Goal: Task Accomplishment & Management: Manage account settings

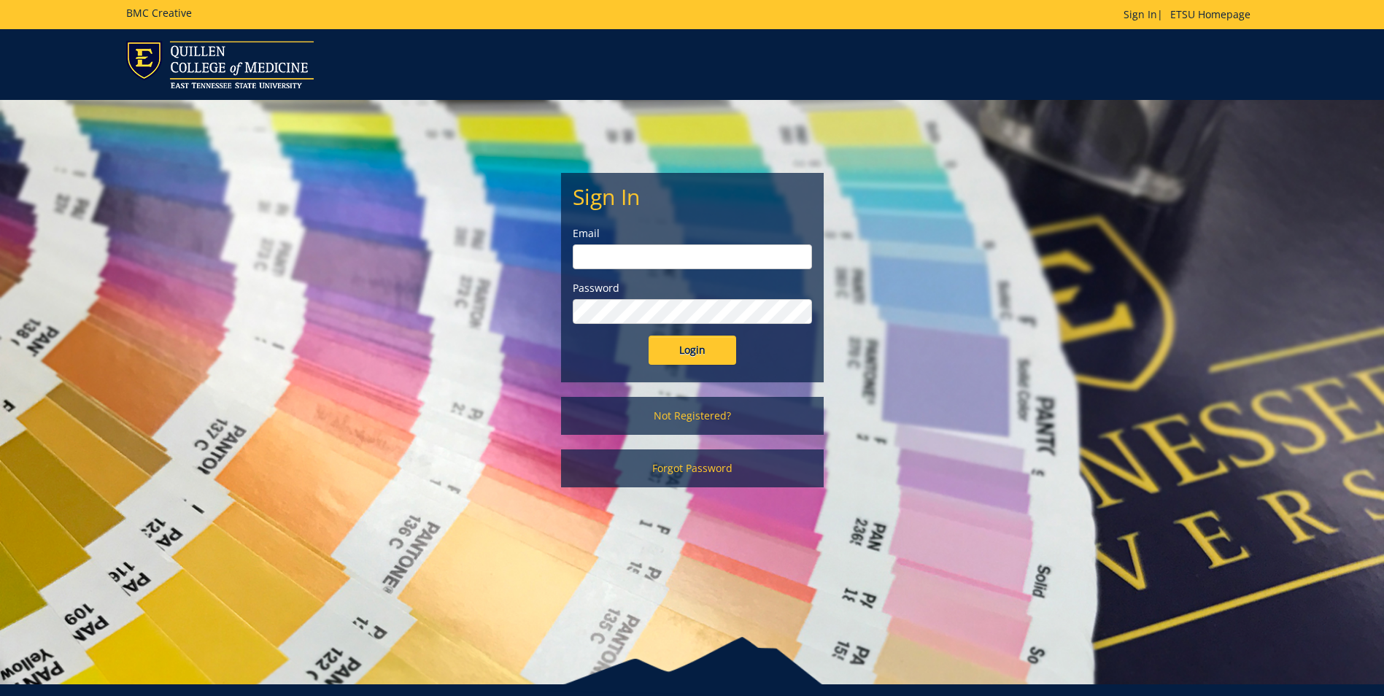
click at [646, 266] on input "email" at bounding box center [692, 256] width 239 height 25
type input "[PERSON_NAME][EMAIL_ADDRESS][DOMAIN_NAME]"
click at [648, 336] on input "Login" at bounding box center [692, 350] width 88 height 29
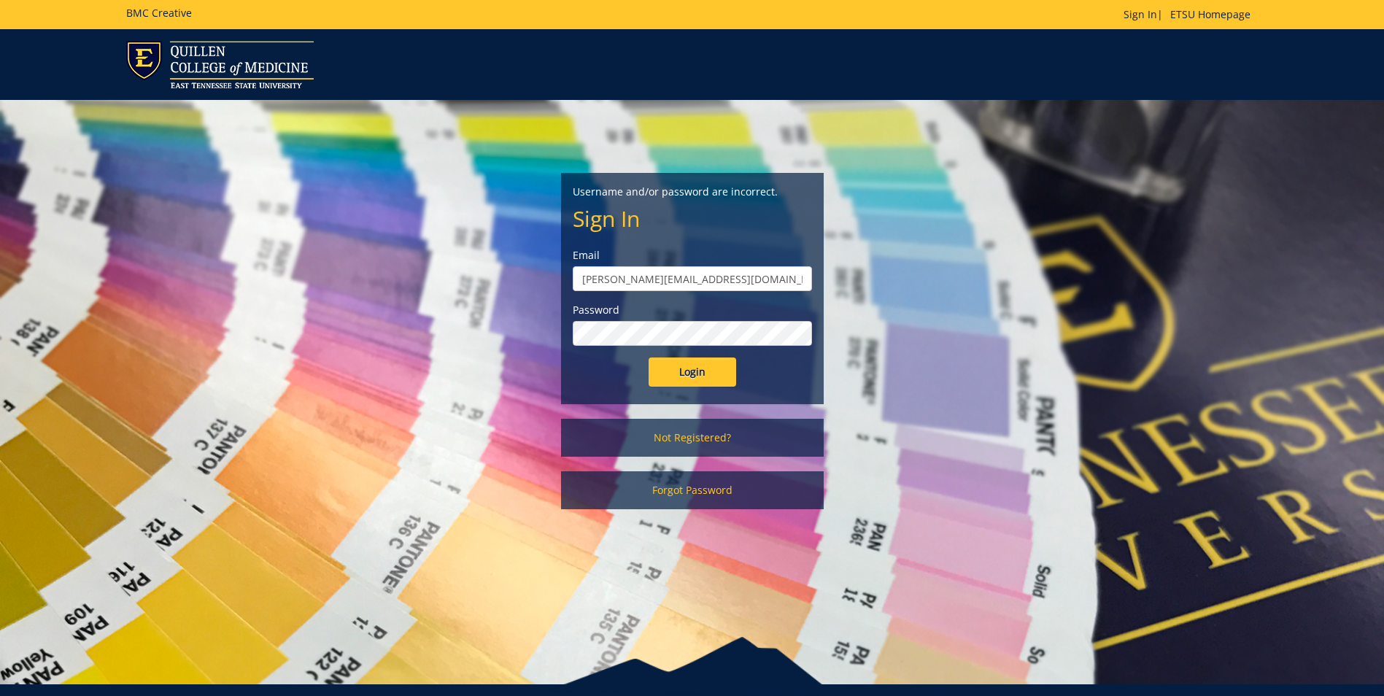
click at [648, 357] on input "Login" at bounding box center [692, 371] width 88 height 29
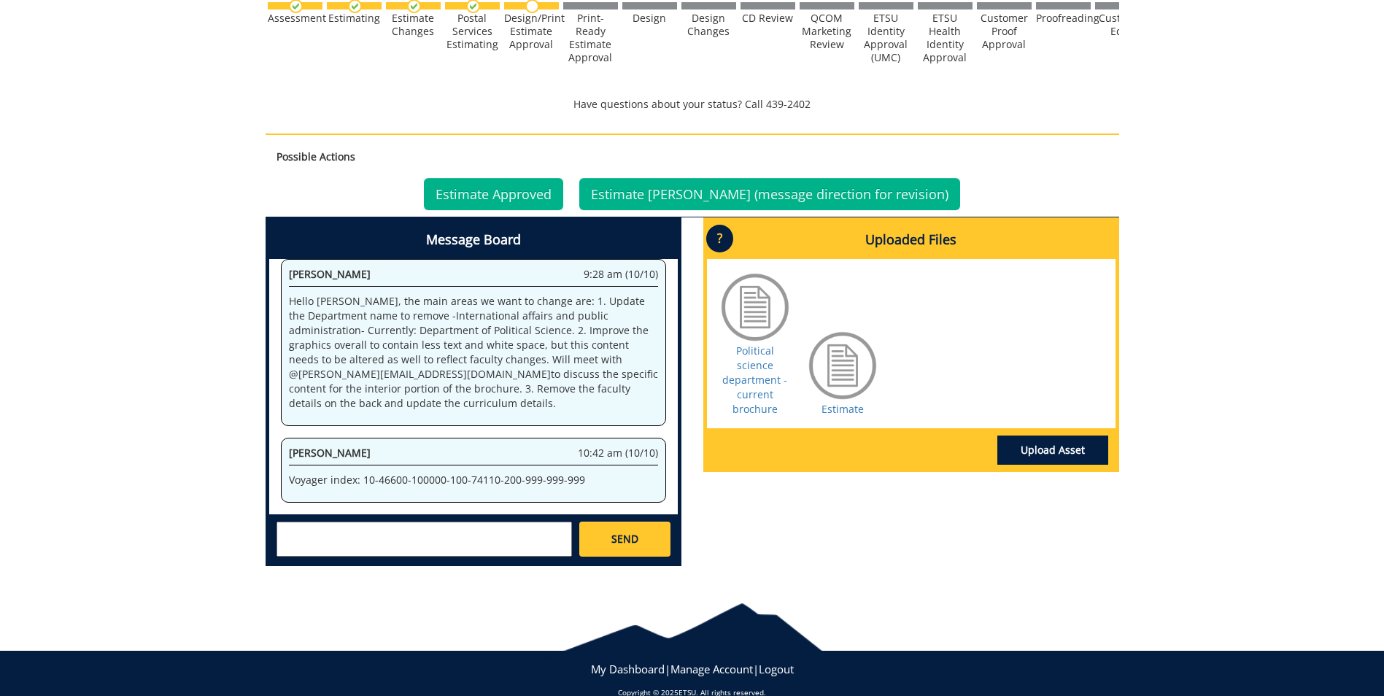
scroll to position [467, 0]
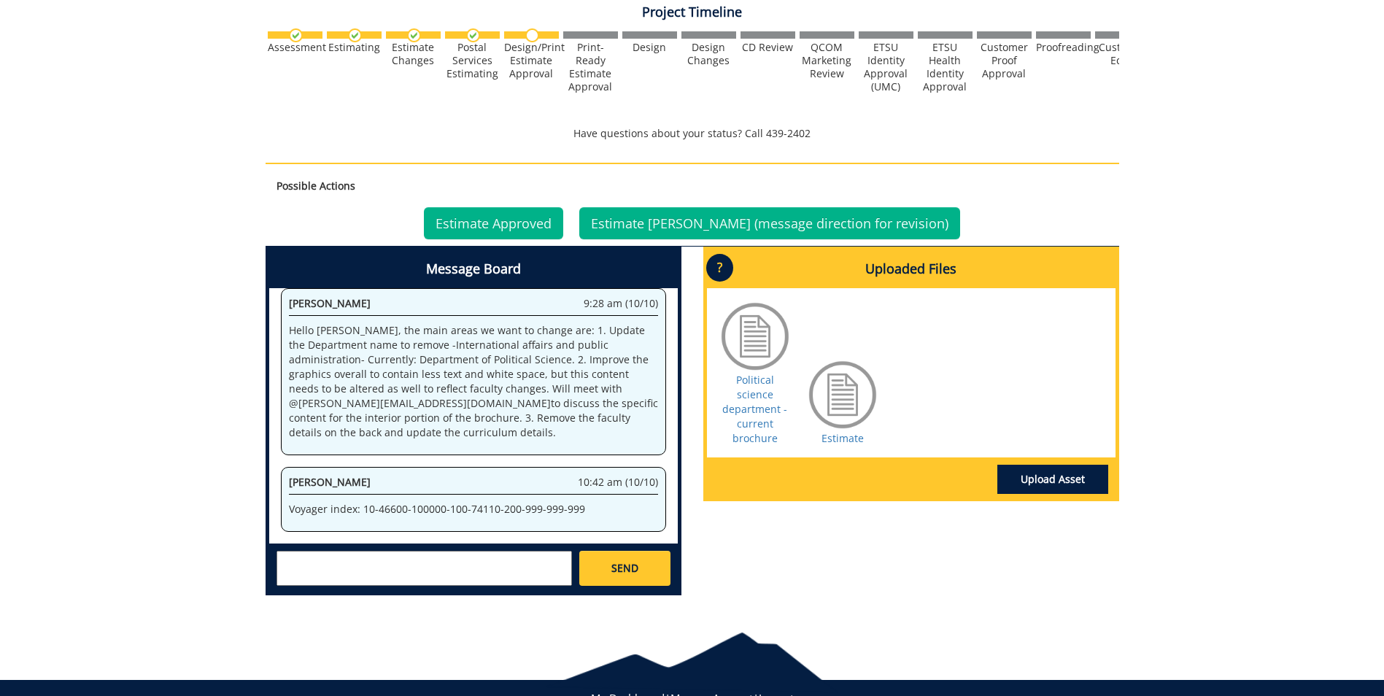
click at [853, 405] on div at bounding box center [842, 394] width 73 height 73
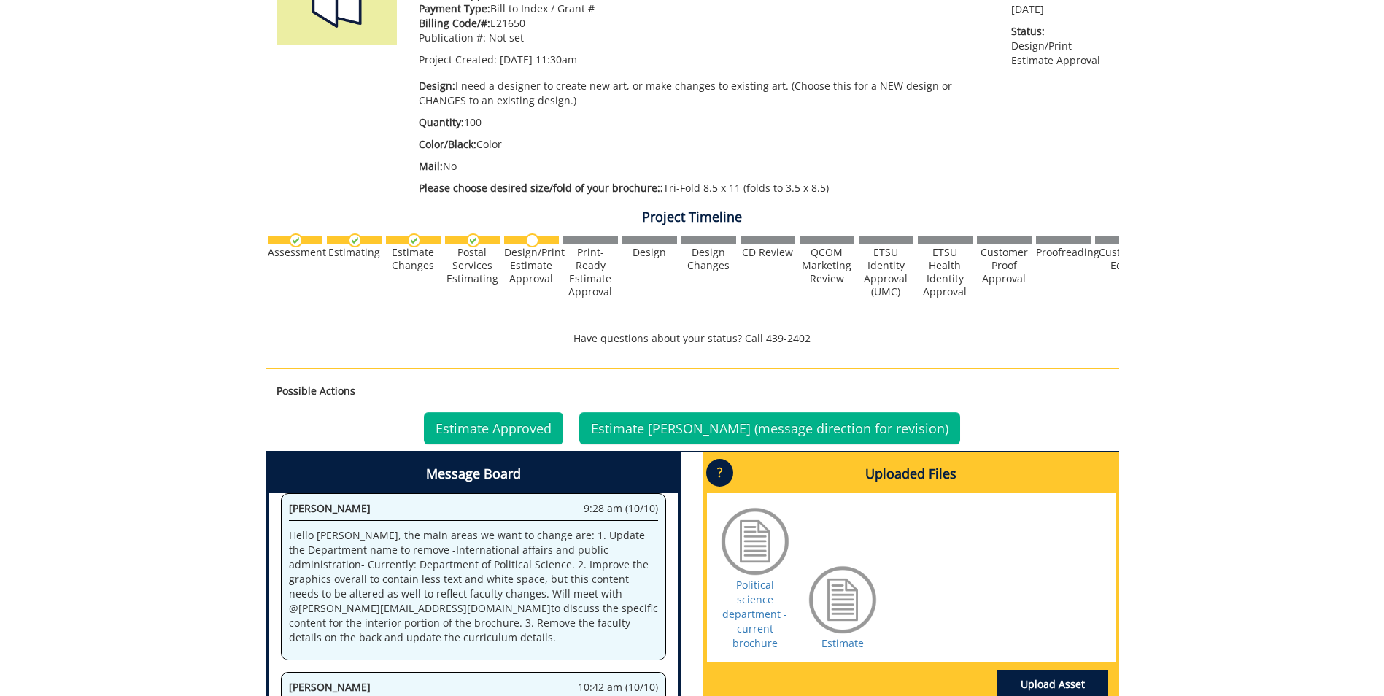
scroll to position [379, 0]
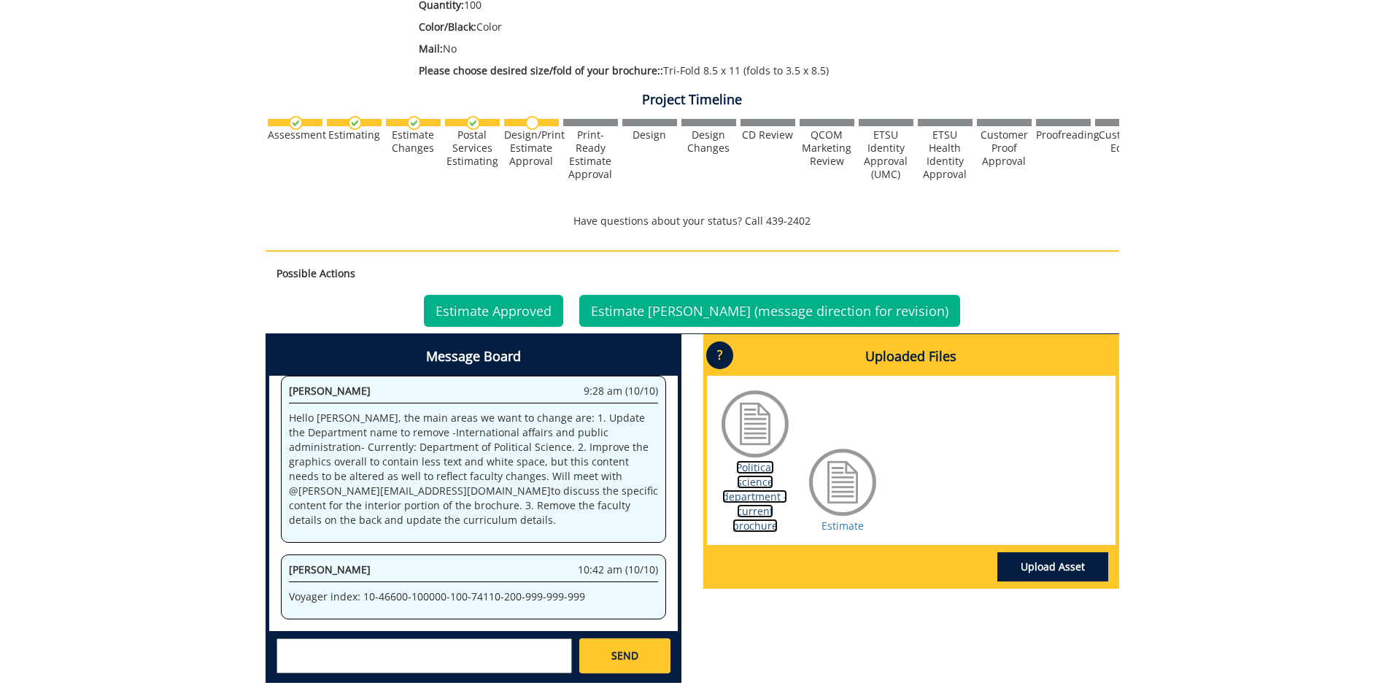
click at [755, 486] on link "Political science department - current brochure" at bounding box center [754, 496] width 65 height 72
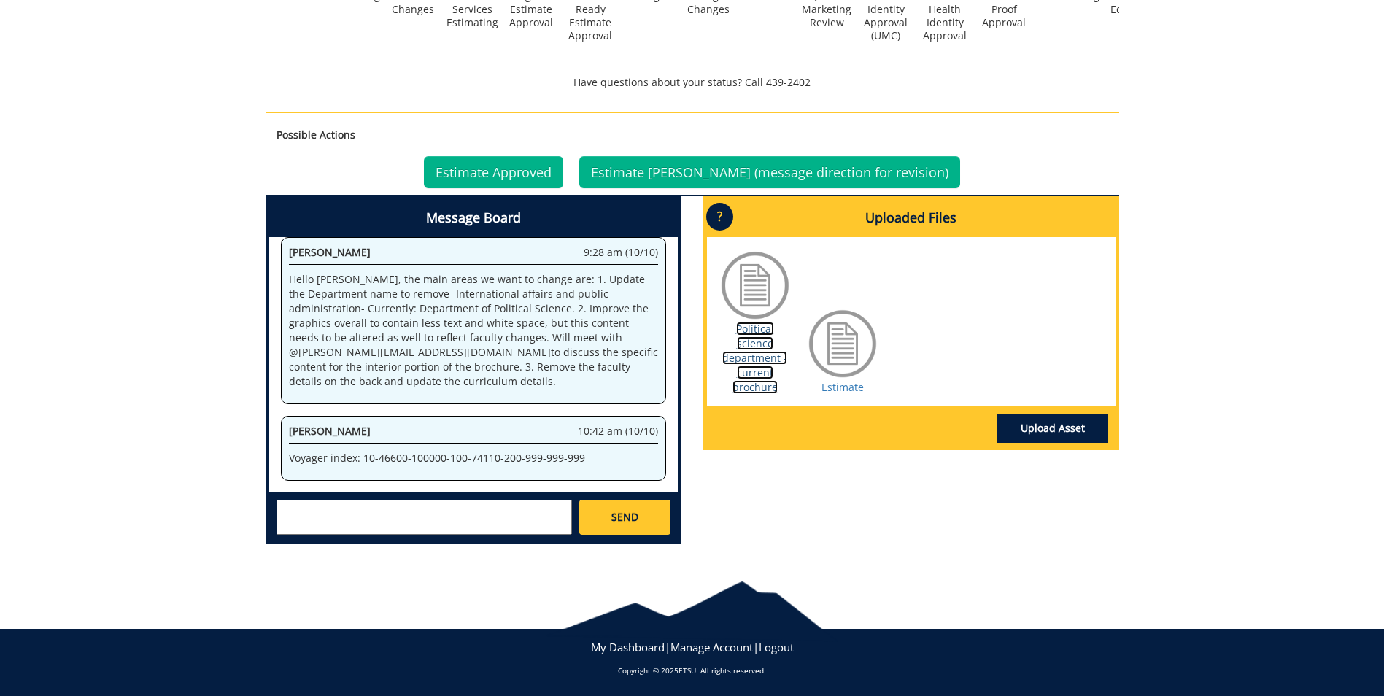
scroll to position [519, 0]
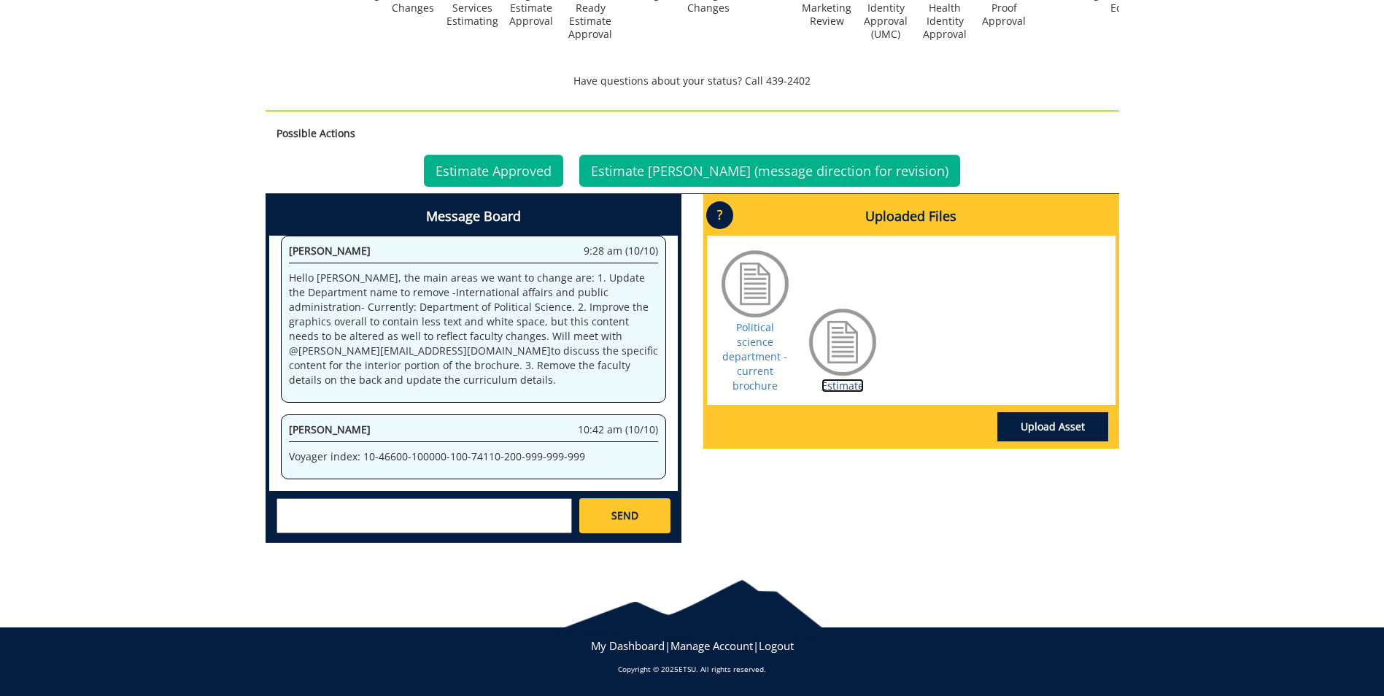
click at [836, 381] on link "Estimate" at bounding box center [842, 386] width 42 height 14
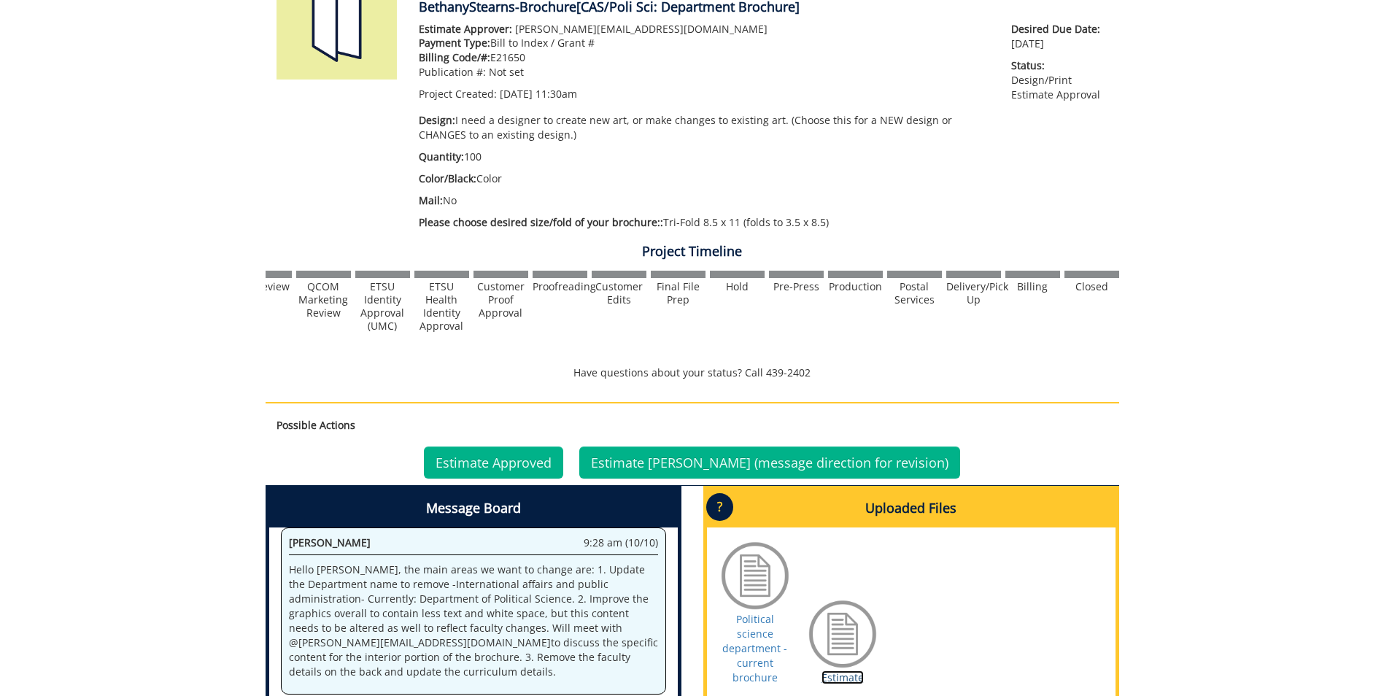
scroll to position [0, 573]
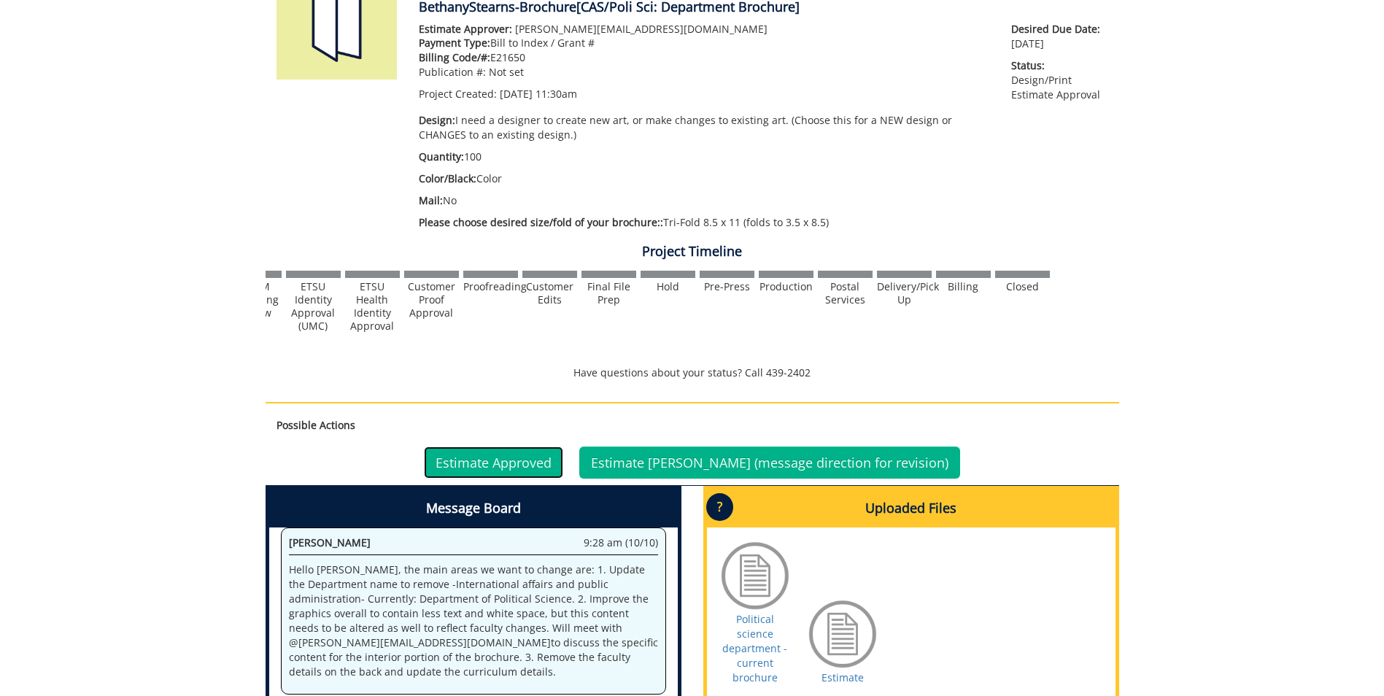
click at [538, 465] on link "Estimate Approved" at bounding box center [493, 462] width 139 height 32
